Goal: Task Accomplishment & Management: Manage account settings

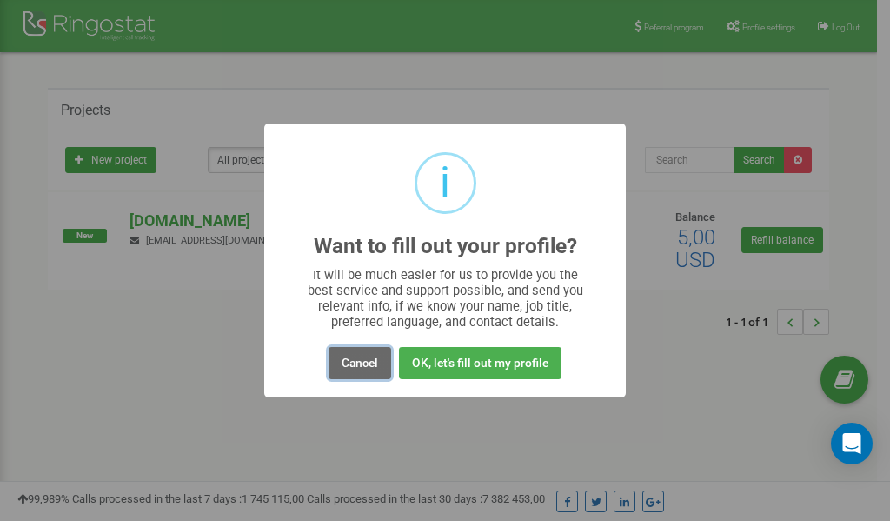
click at [353, 357] on button "Cancel" at bounding box center [360, 363] width 63 height 32
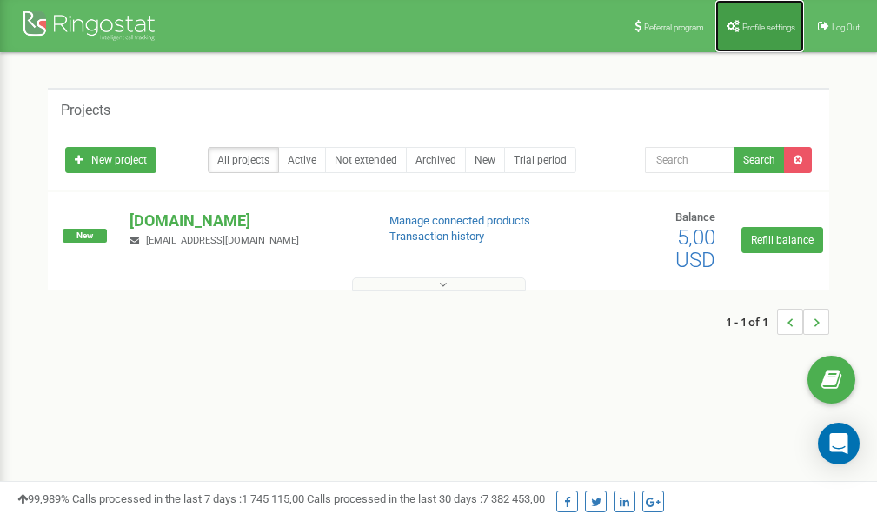
click at [761, 25] on span "Profile settings" at bounding box center [769, 28] width 53 height 10
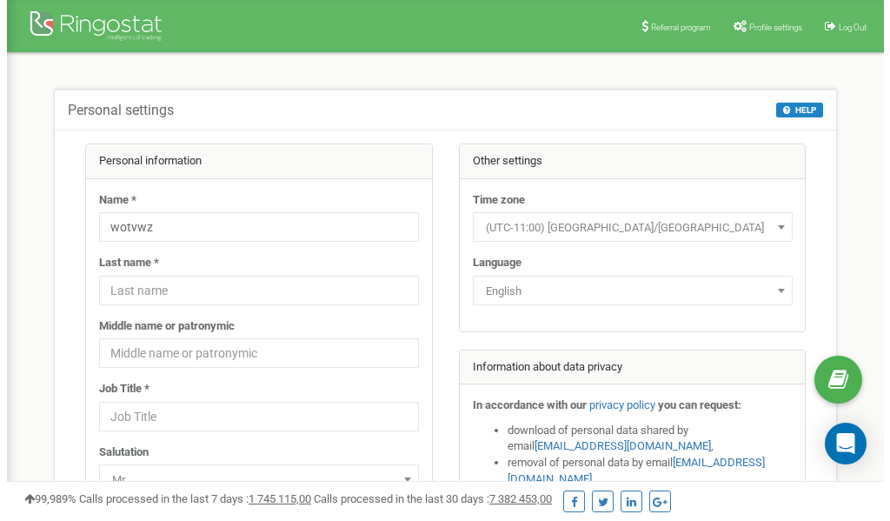
scroll to position [87, 0]
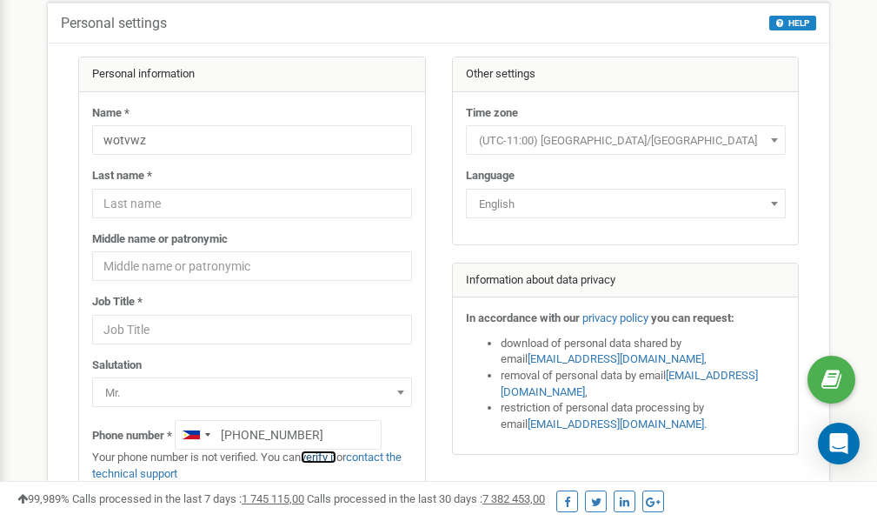
click at [331, 458] on link "verify it" at bounding box center [319, 456] width 36 height 13
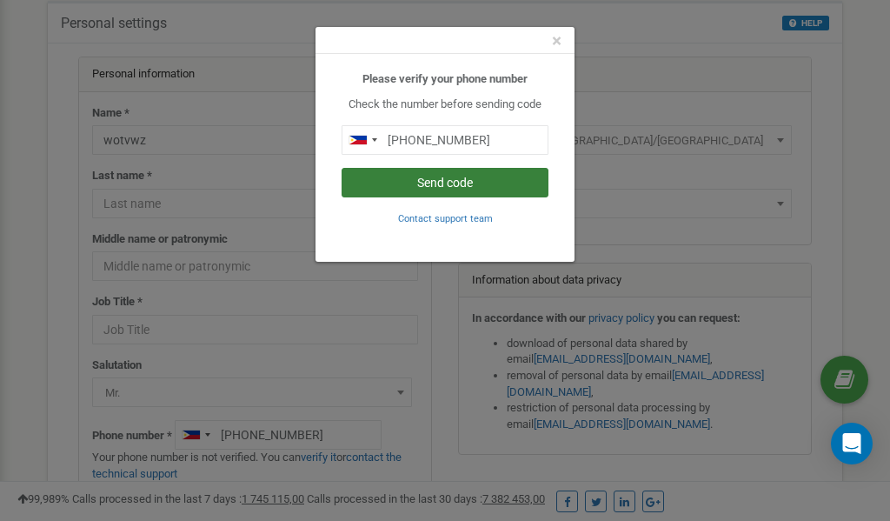
click at [479, 183] on button "Send code" at bounding box center [445, 183] width 207 height 30
